Goal: Information Seeking & Learning: Learn about a topic

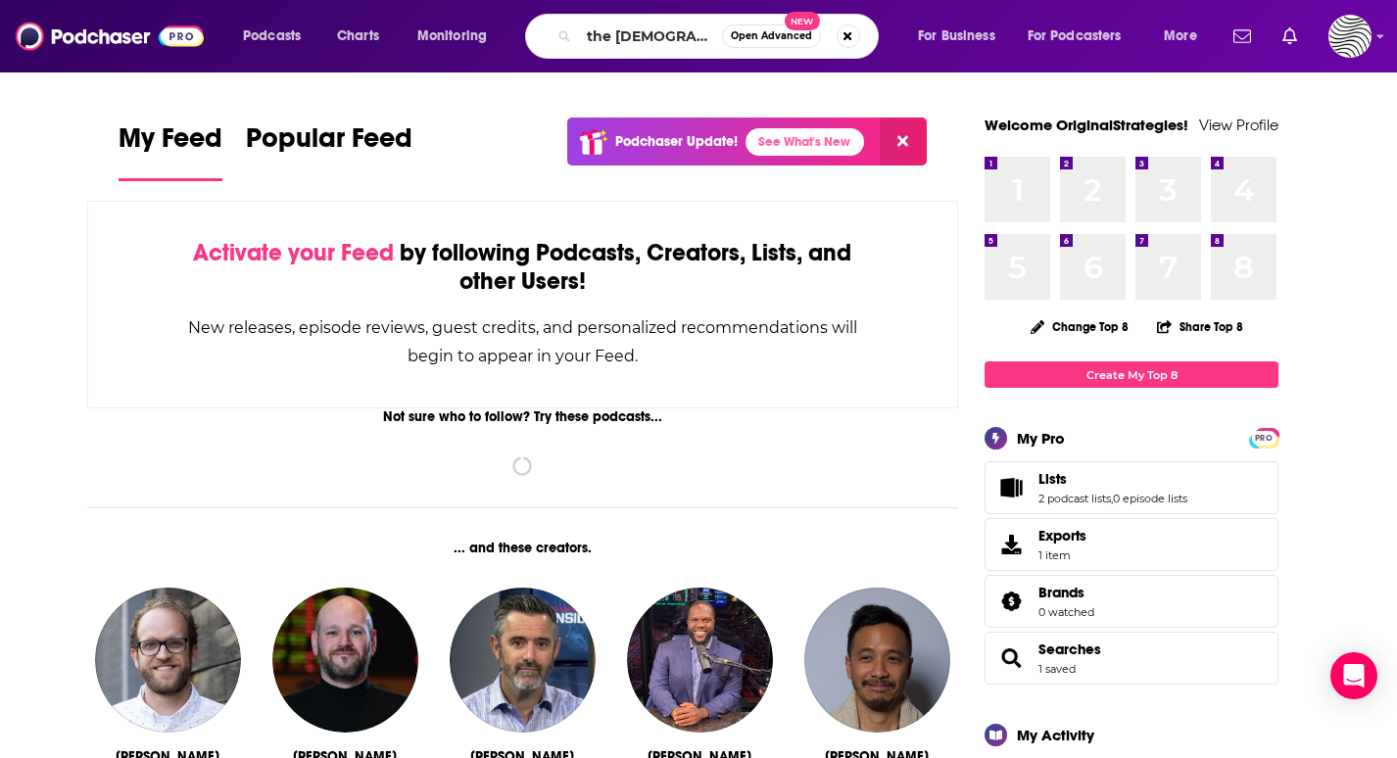
type input "the [DEMOGRAPHIC_DATA] pod"
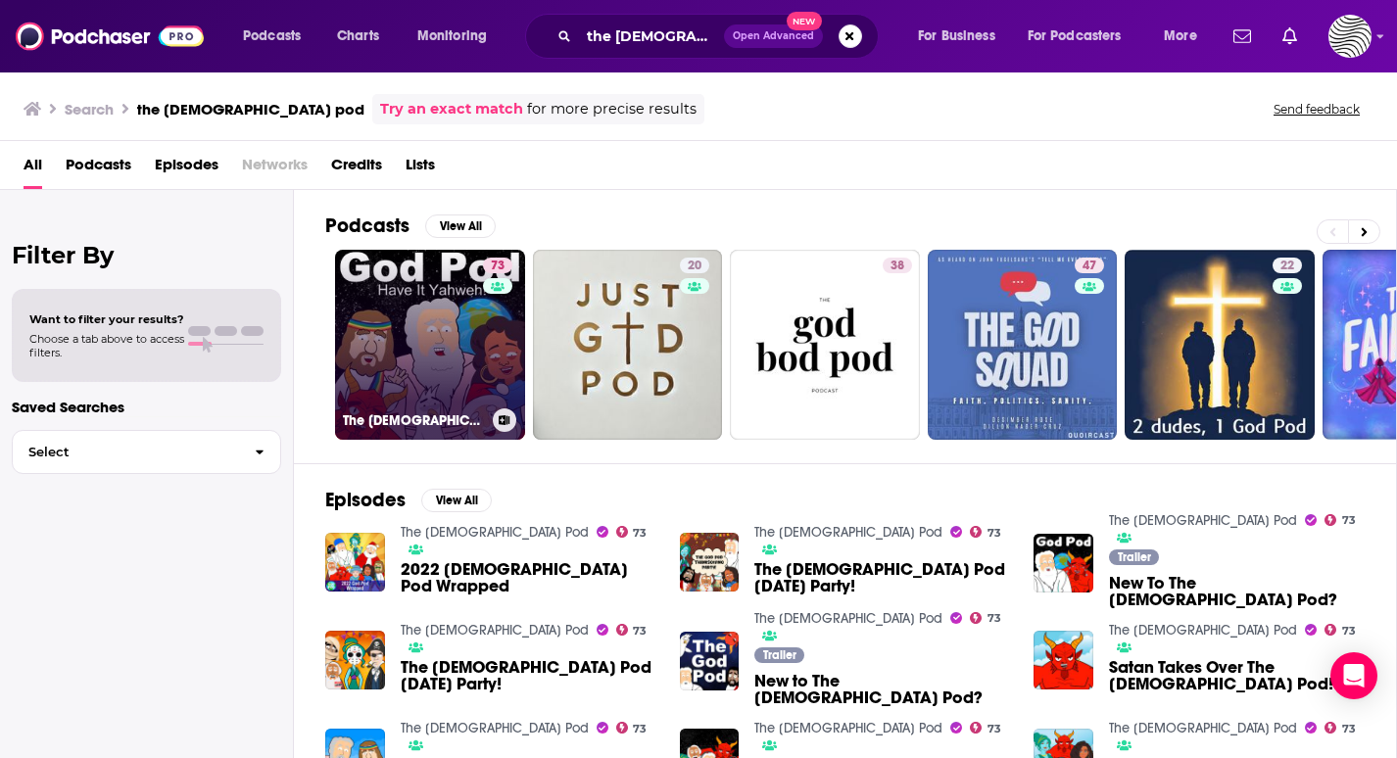
click at [460, 364] on link "73 The [DEMOGRAPHIC_DATA] Pod" at bounding box center [430, 345] width 190 height 190
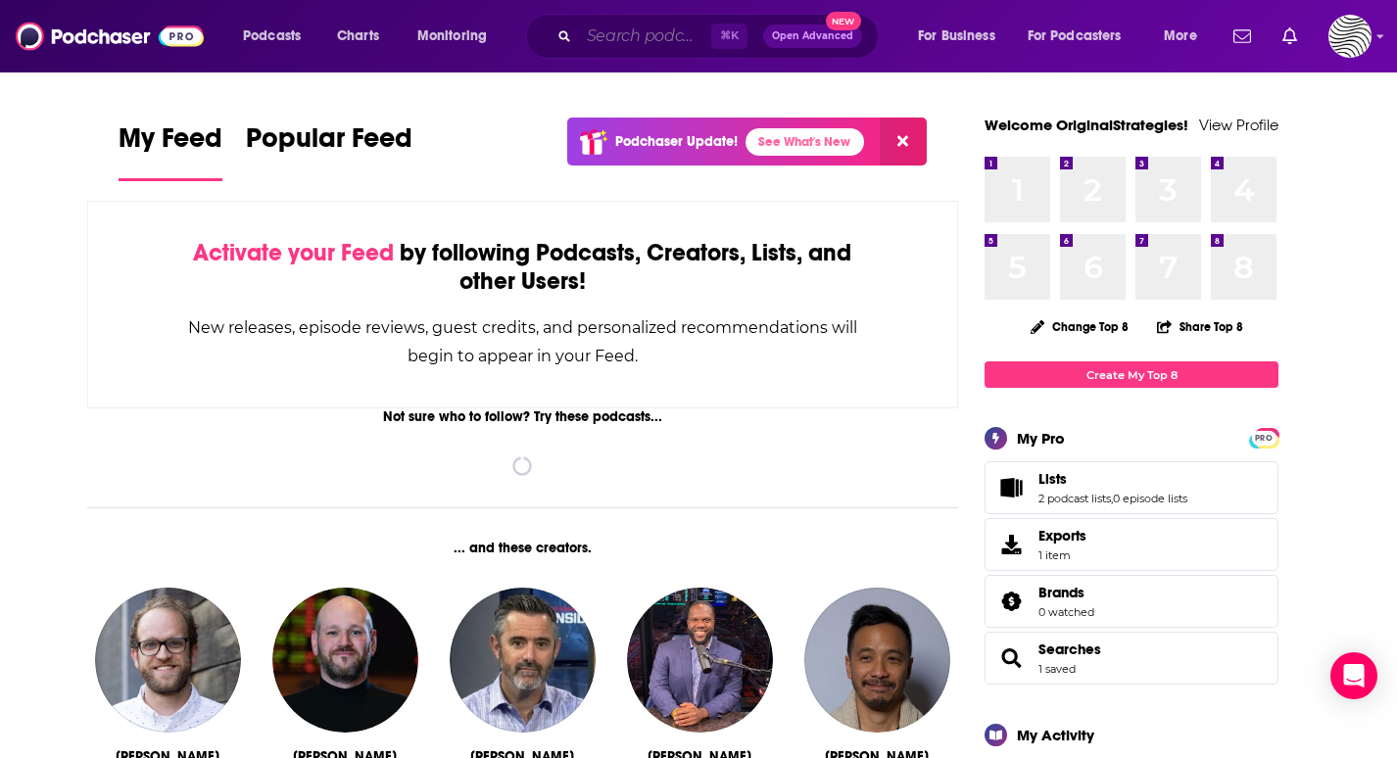
click at [637, 38] on input "Search podcasts, credits, & more..." at bounding box center [645, 36] width 132 height 31
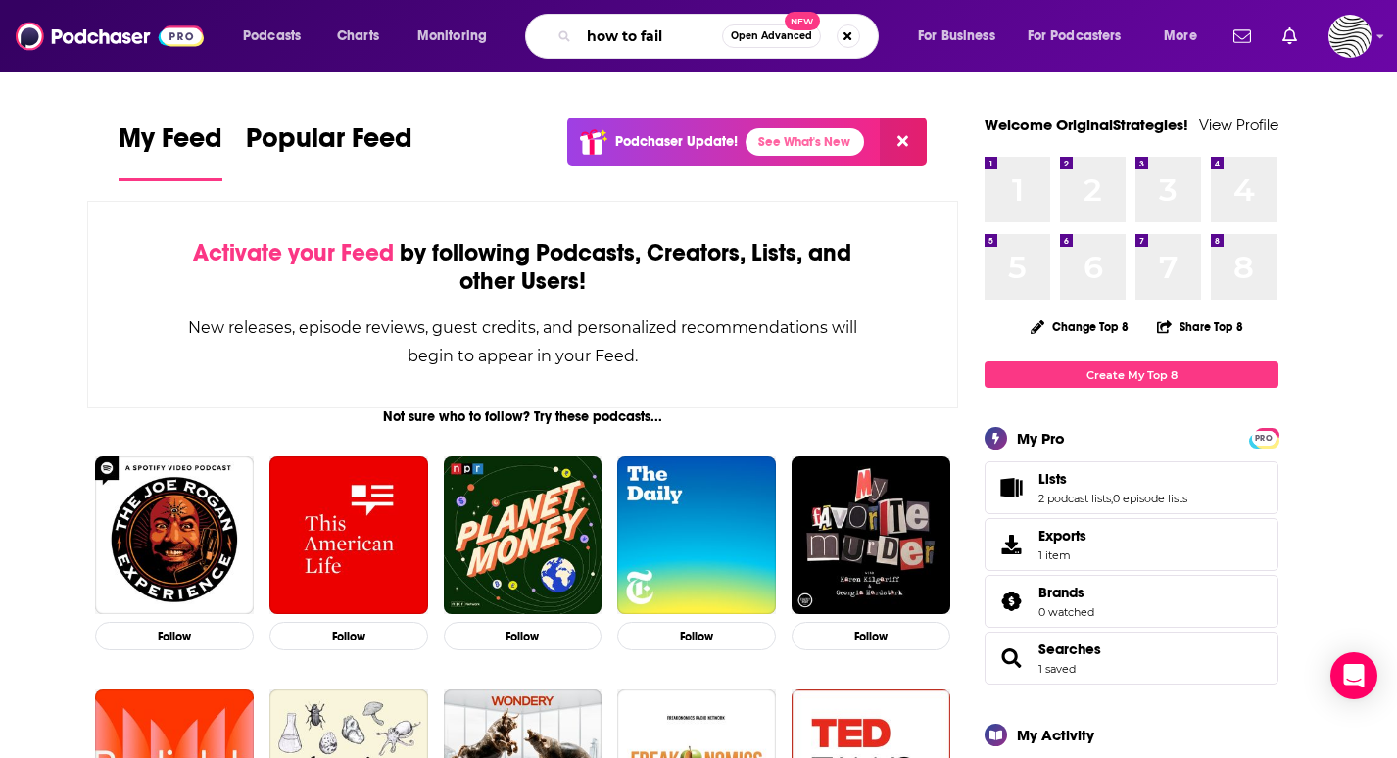
type input "how to fail"
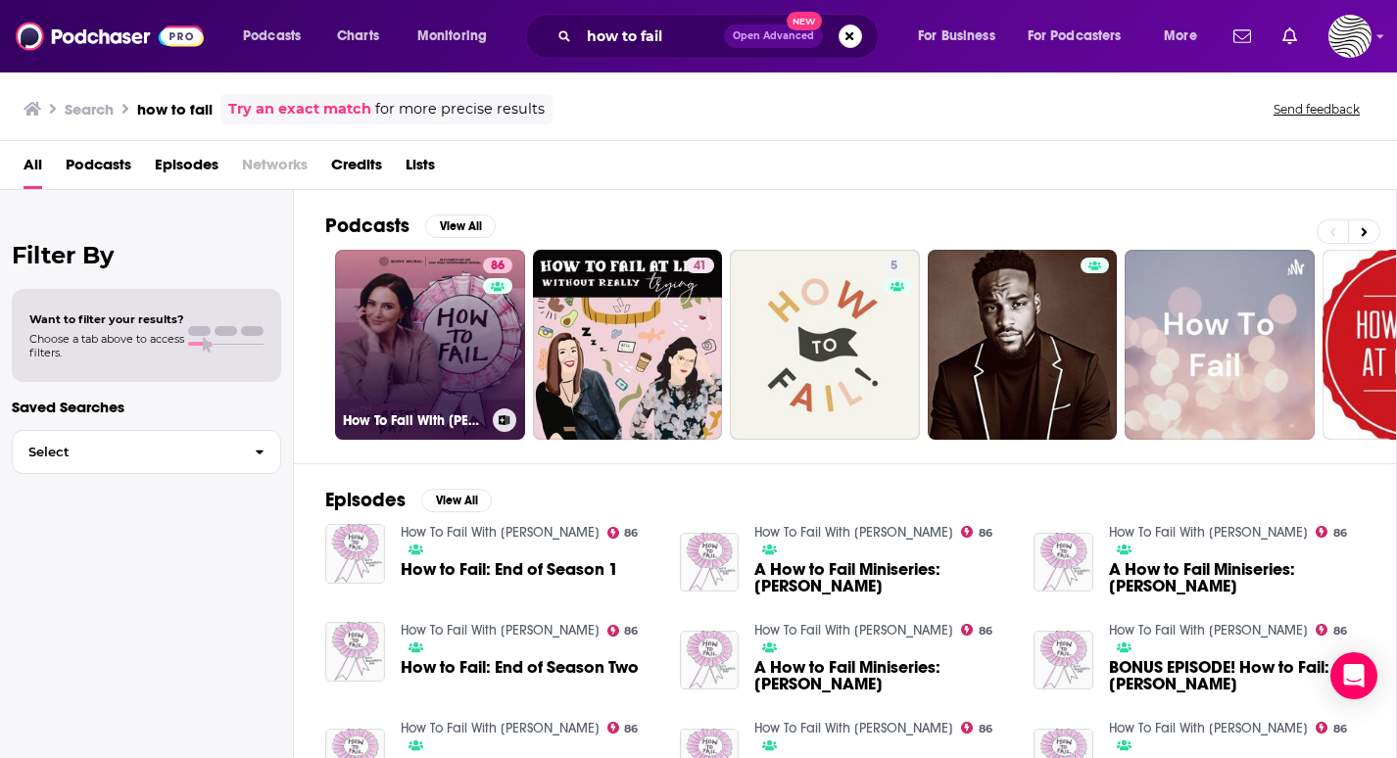
click at [416, 358] on link "86 How To Fail With Elizabeth Day" at bounding box center [430, 345] width 190 height 190
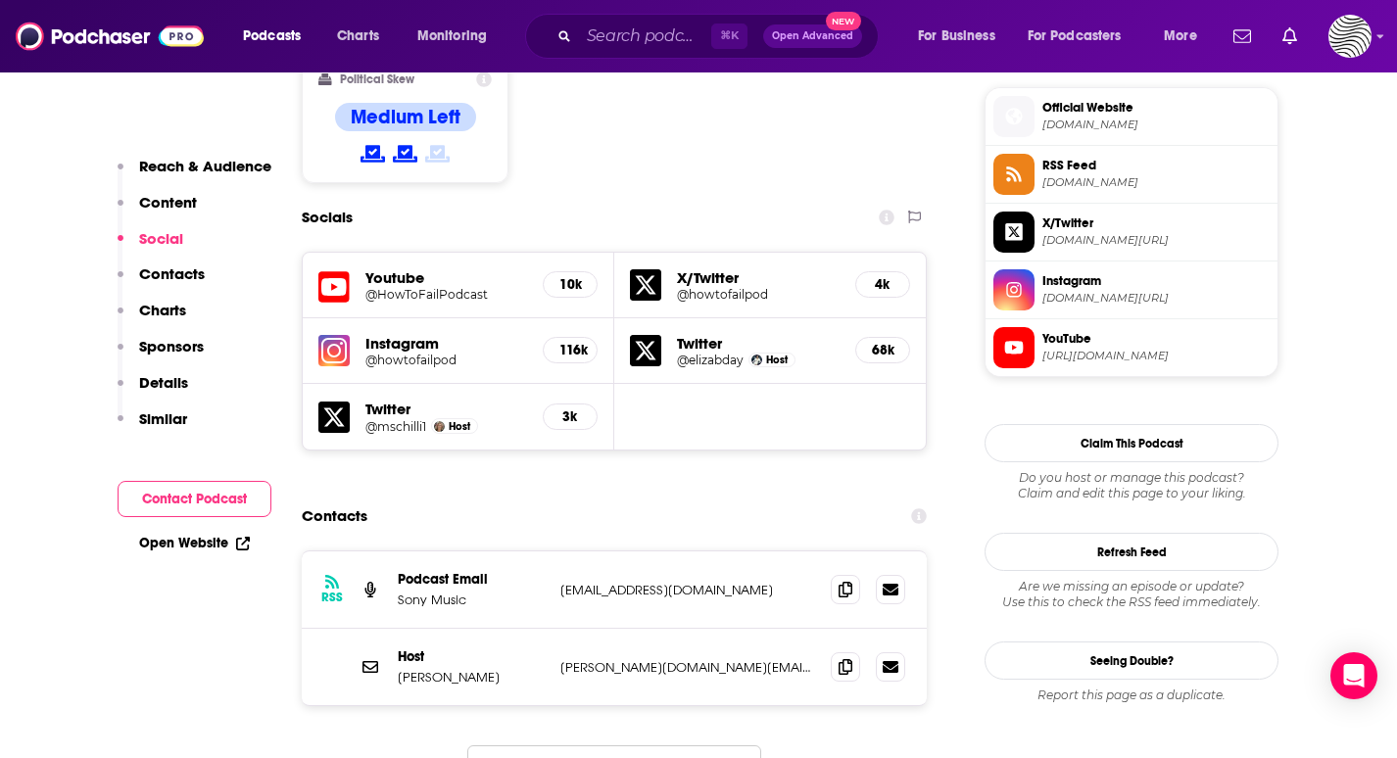
scroll to position [1584, 0]
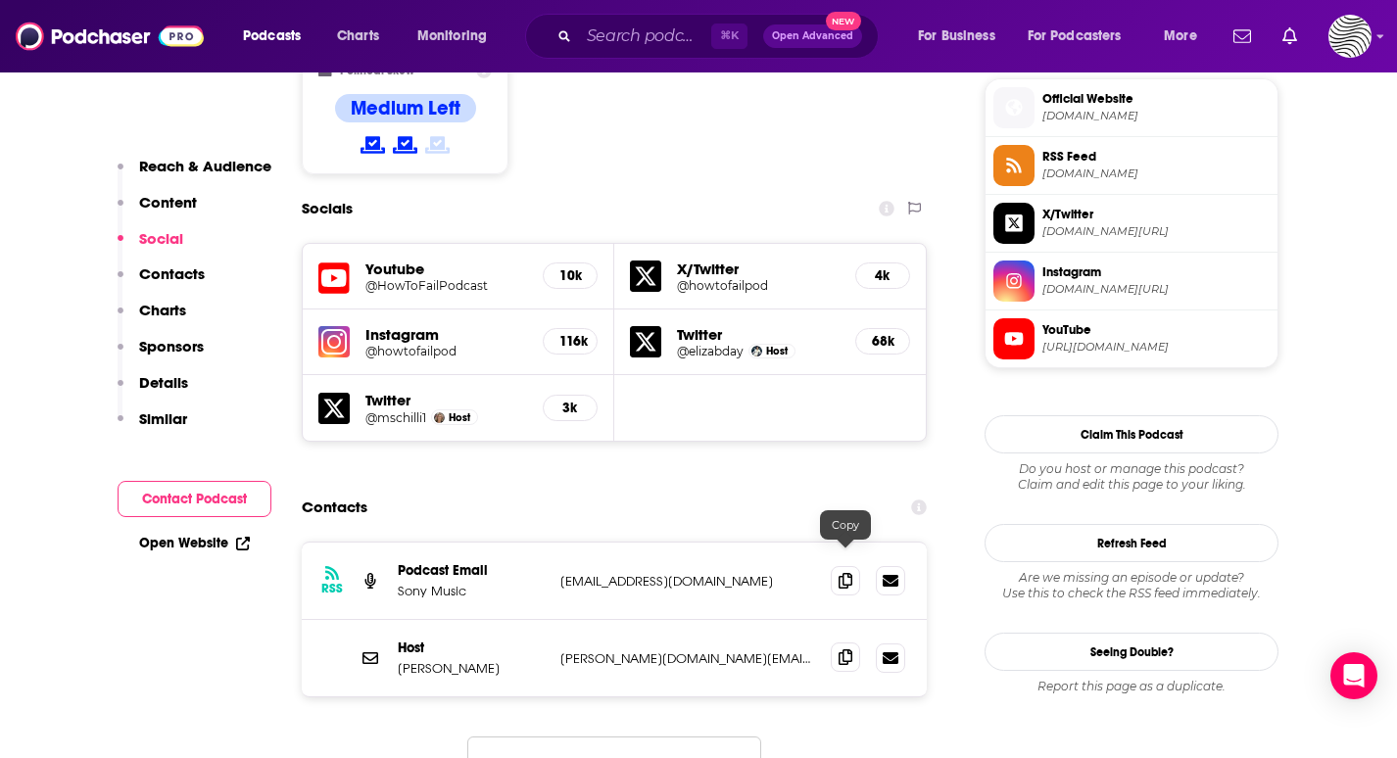
click at [849, 650] on icon at bounding box center [846, 658] width 14 height 16
